Goal: Task Accomplishment & Management: Use online tool/utility

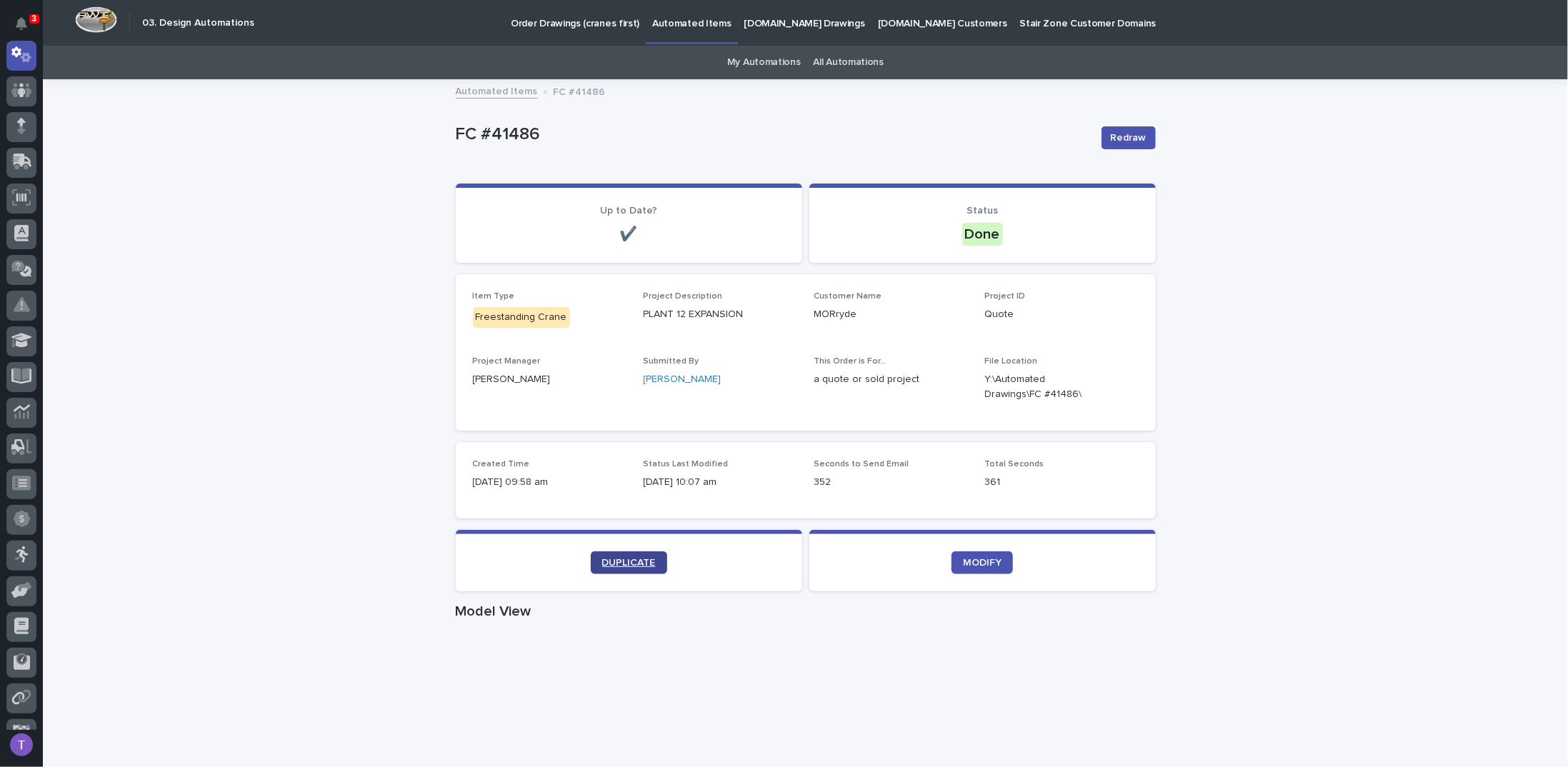
click at [625, 558] on span "DUPLICATE" at bounding box center [628, 562] width 53 height 10
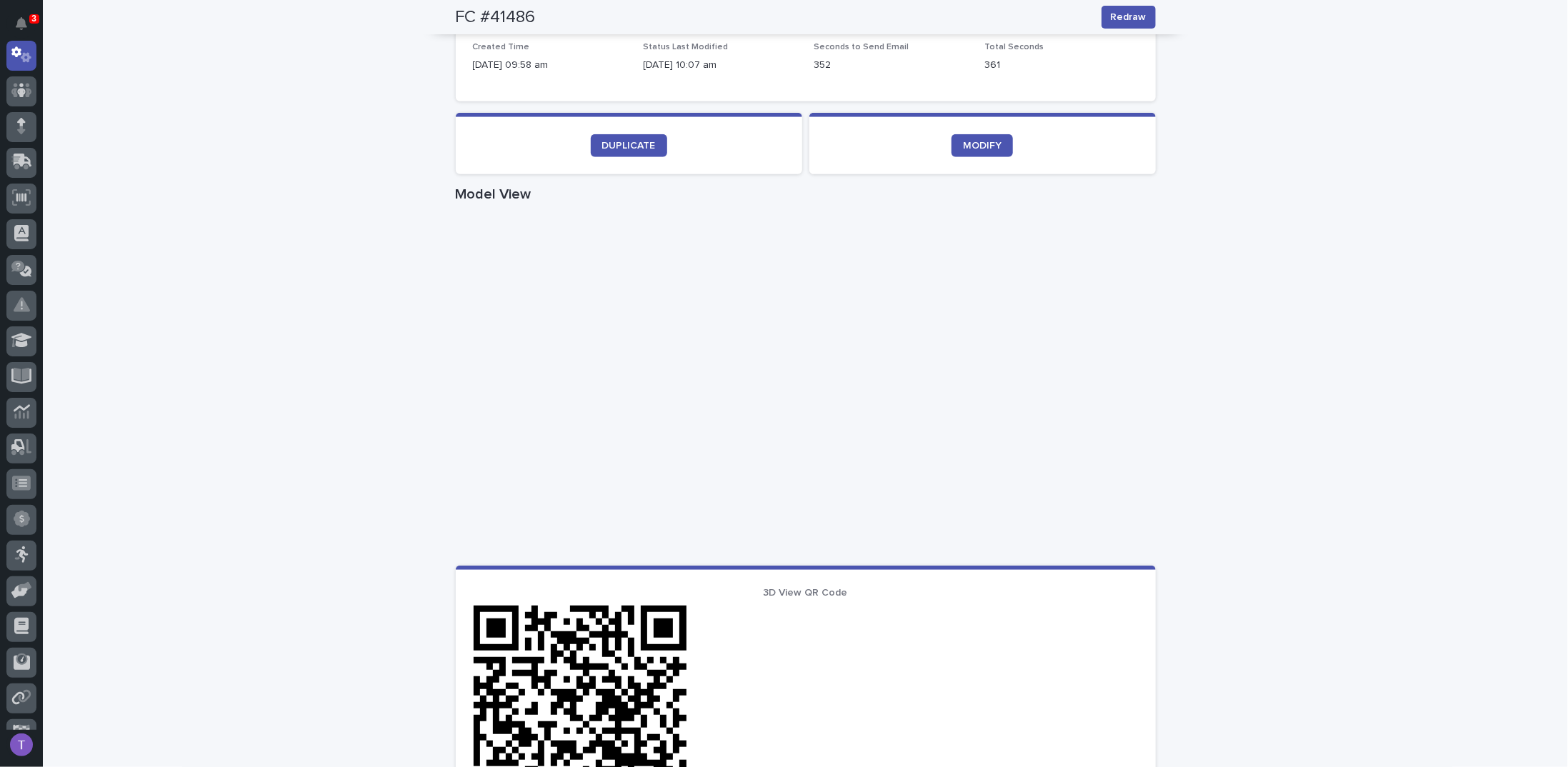
scroll to position [429, 0]
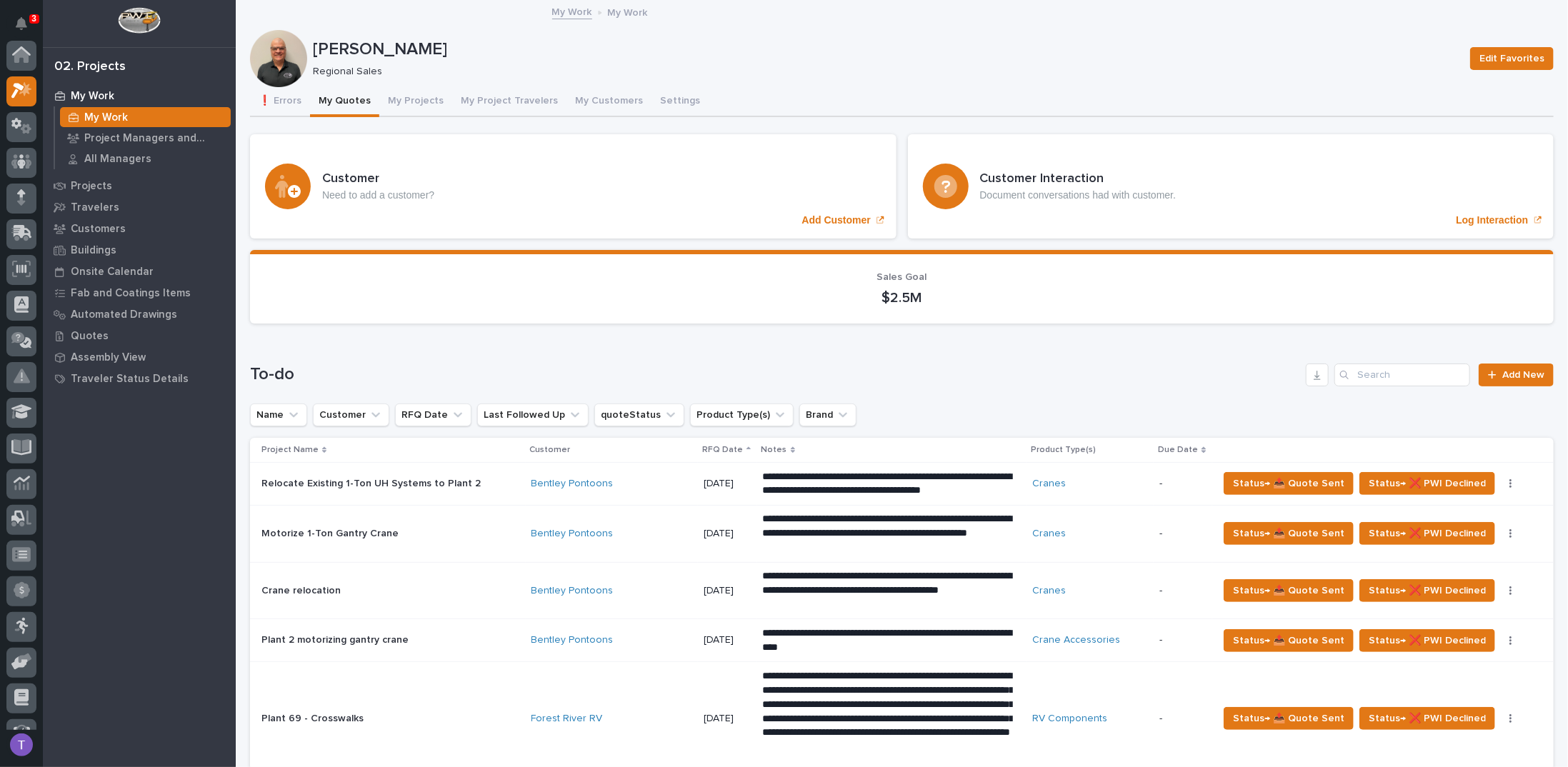
scroll to position [35, 0]
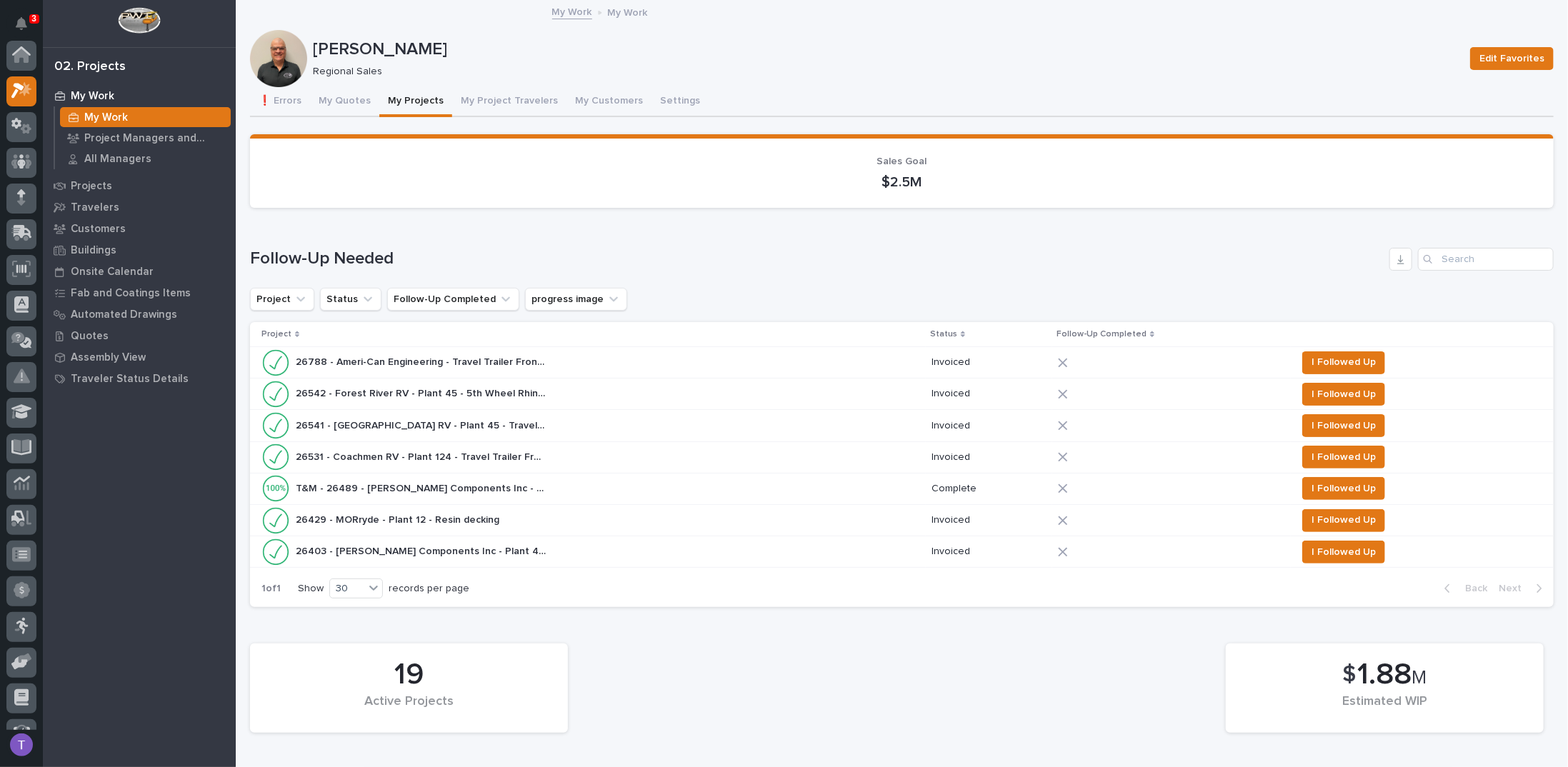
scroll to position [35, 0]
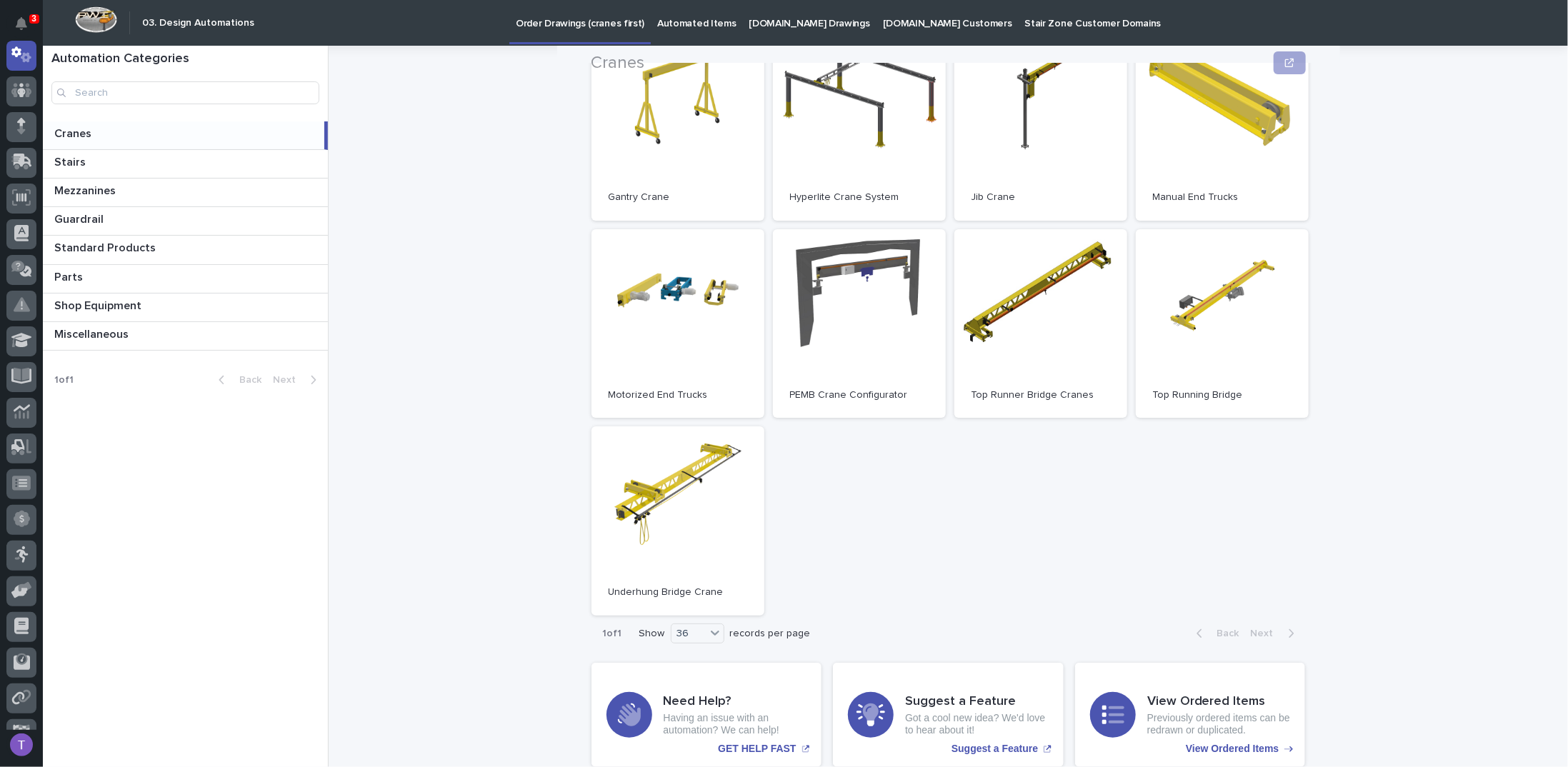
scroll to position [435, 0]
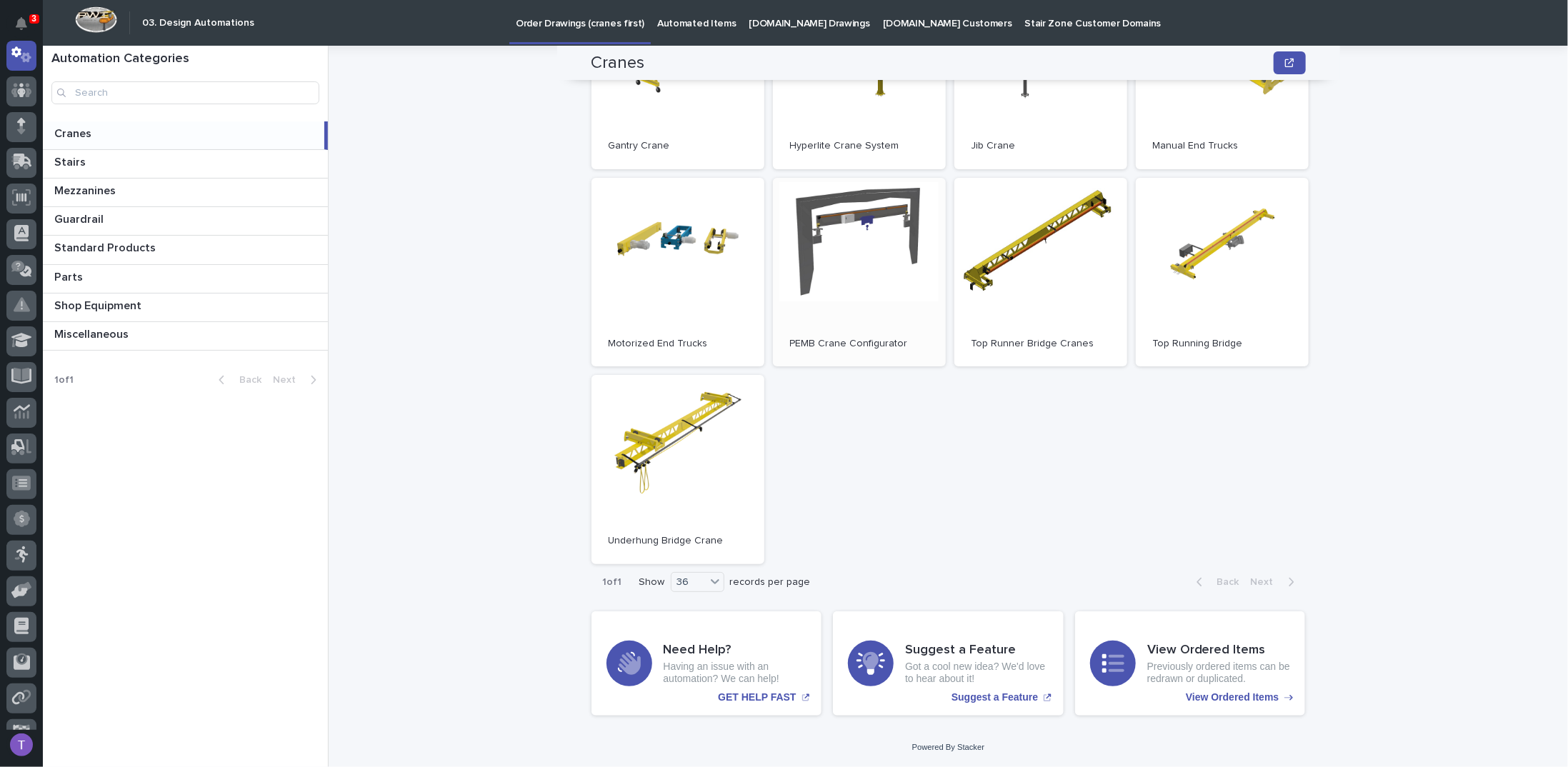
click at [842, 217] on link "Open" at bounding box center [859, 272] width 173 height 189
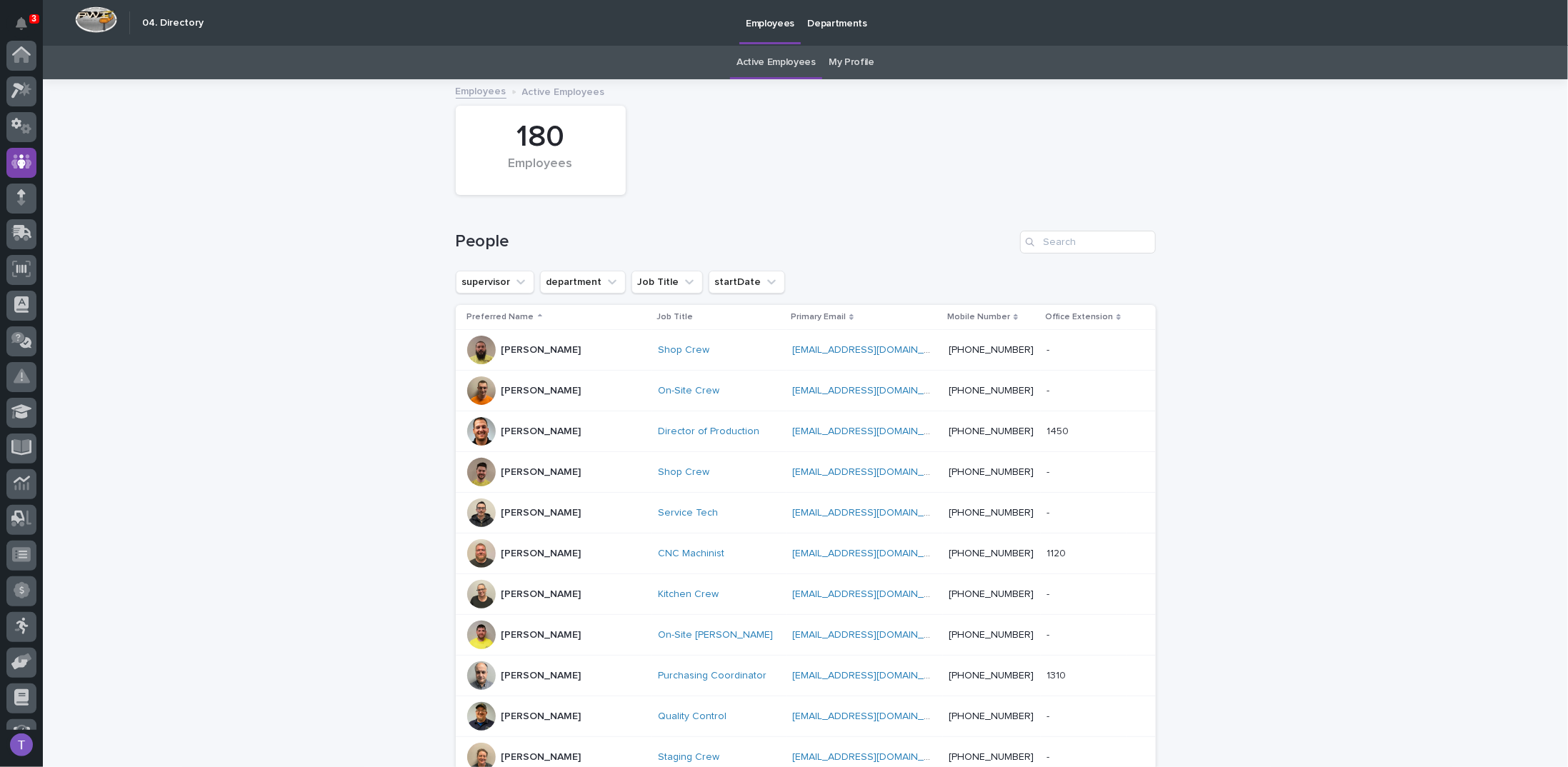
scroll to position [107, 0]
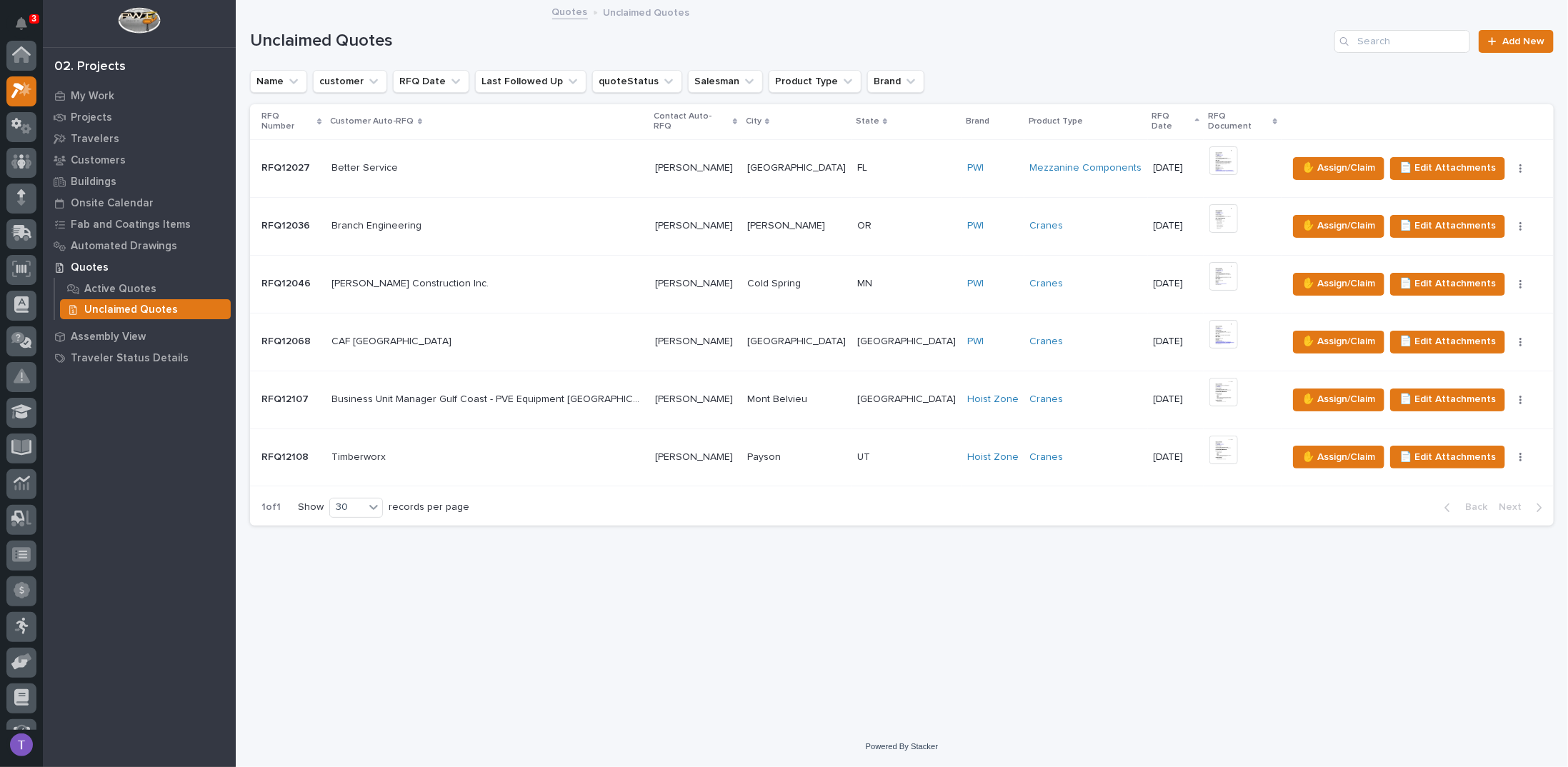
scroll to position [35, 0]
